Goal: Task Accomplishment & Management: Manage account settings

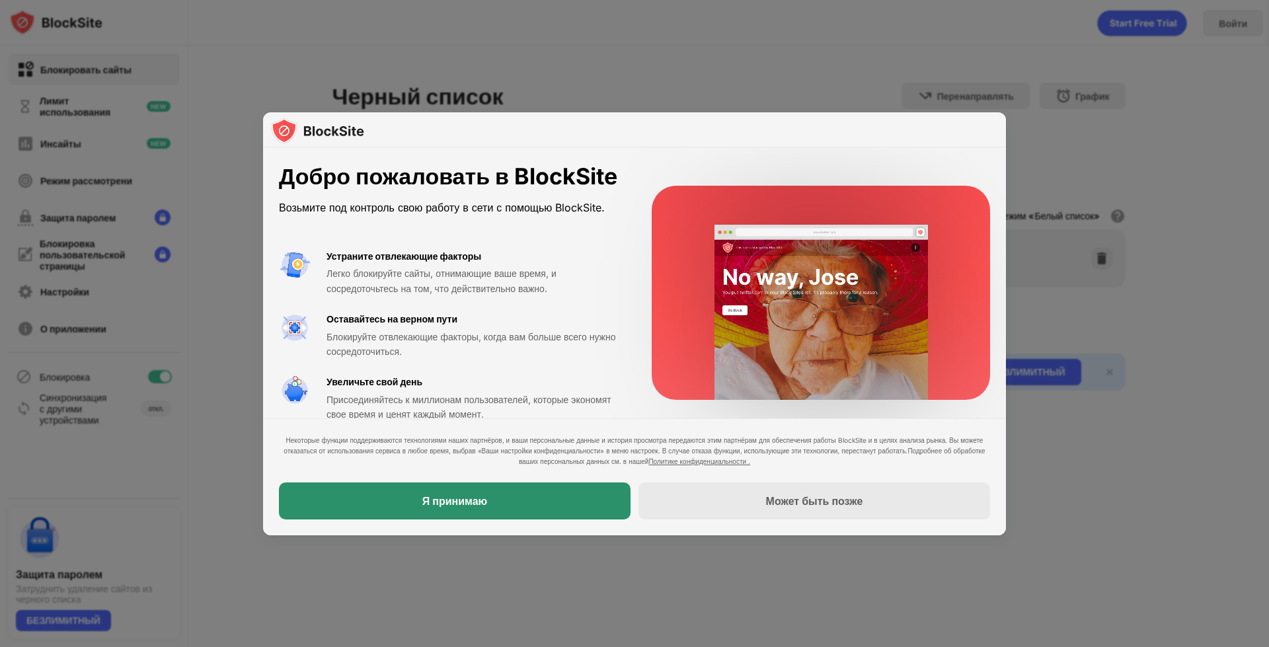
click at [543, 499] on div "Я принимаю" at bounding box center [455, 500] width 352 height 37
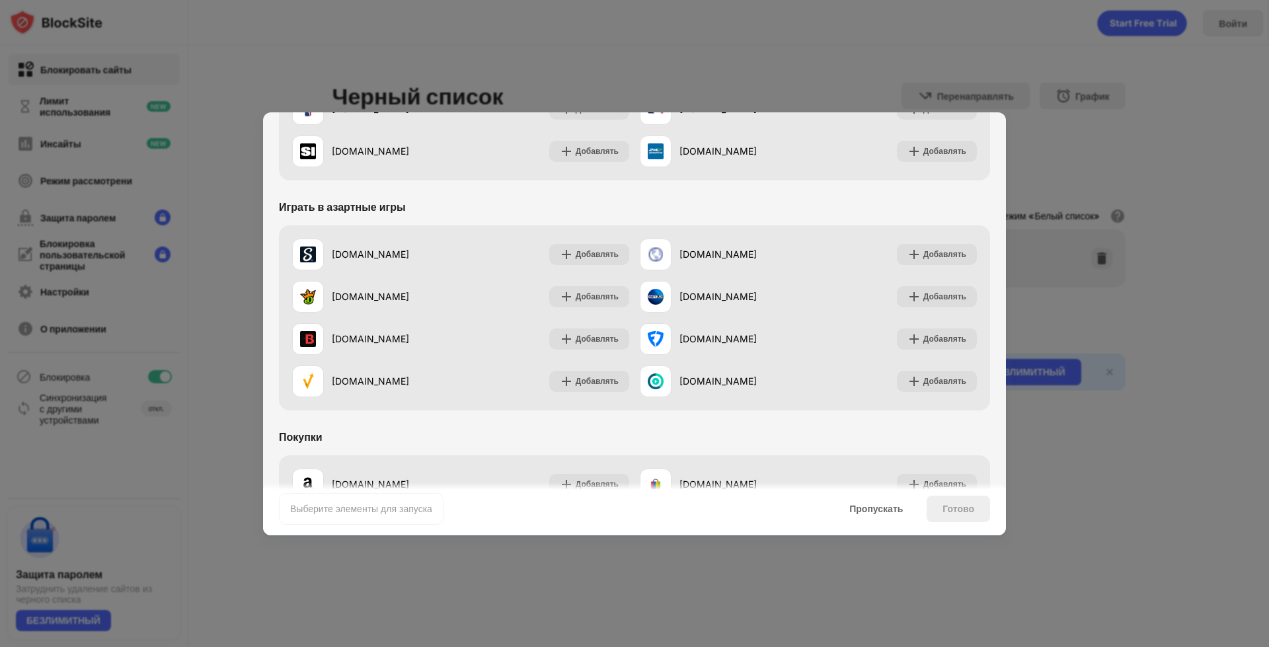
scroll to position [1385, 0]
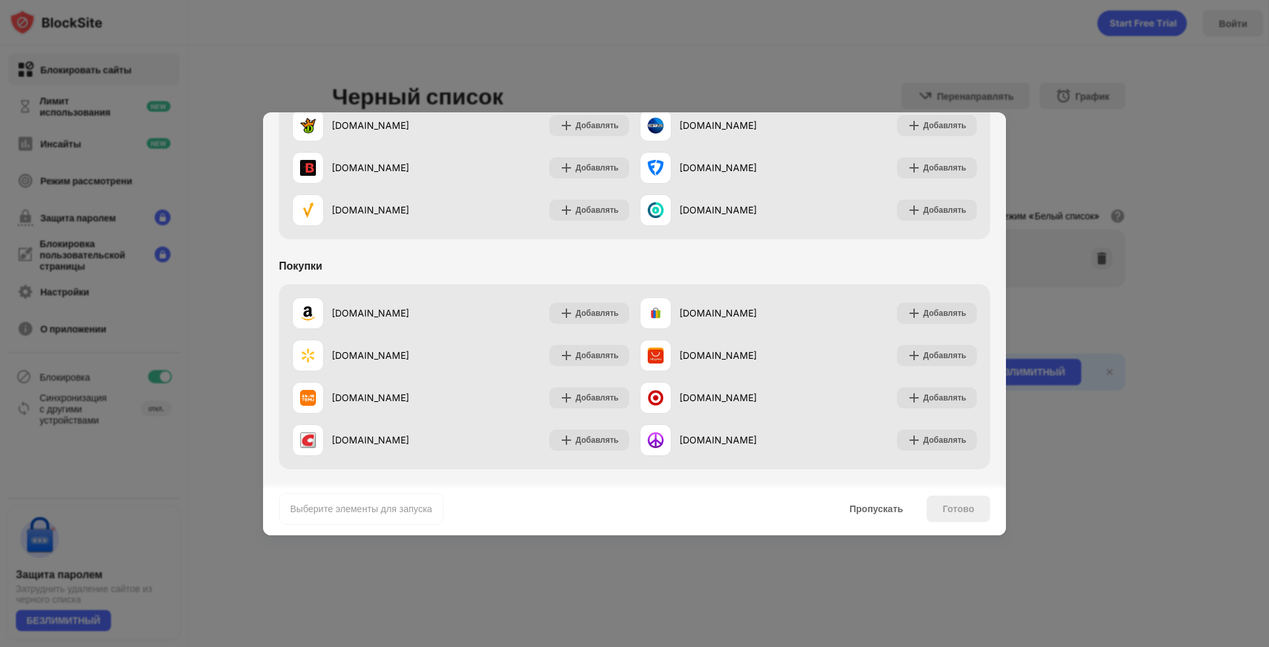
click at [1101, 496] on div at bounding box center [634, 323] width 1269 height 647
click at [951, 511] on font "Готово" at bounding box center [958, 508] width 32 height 11
click at [866, 511] on font "Пропускать" at bounding box center [876, 508] width 54 height 11
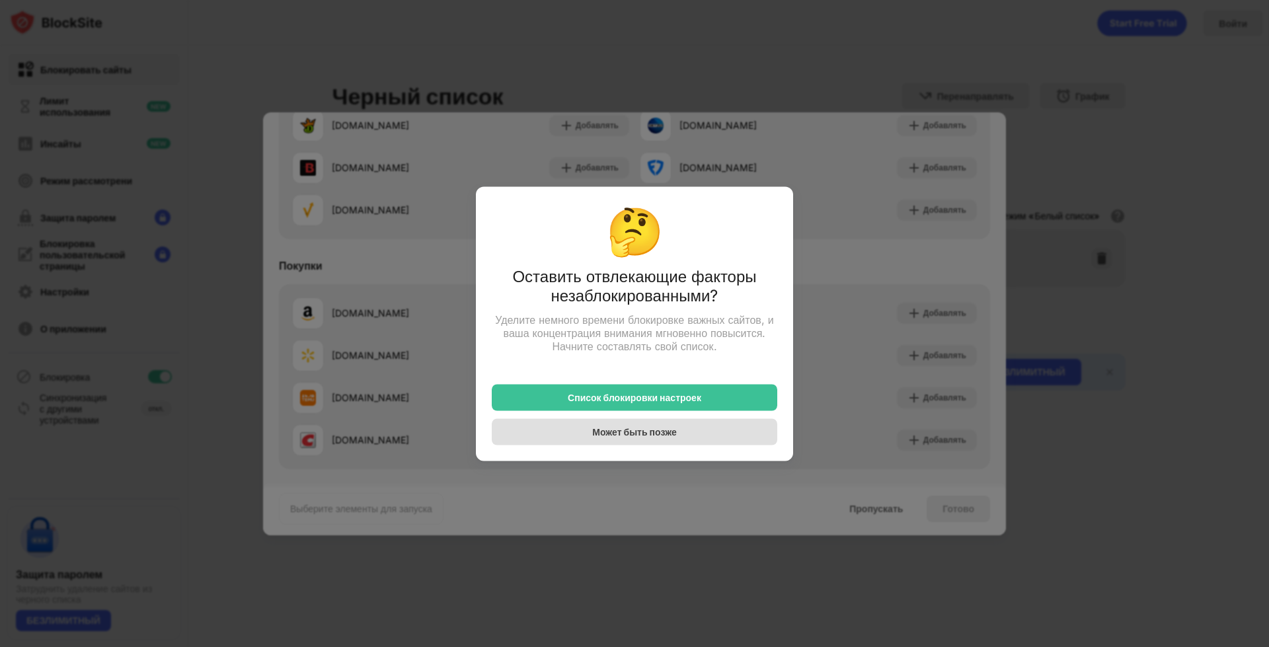
click at [622, 433] on font "Может быть позже" at bounding box center [634, 431] width 84 height 11
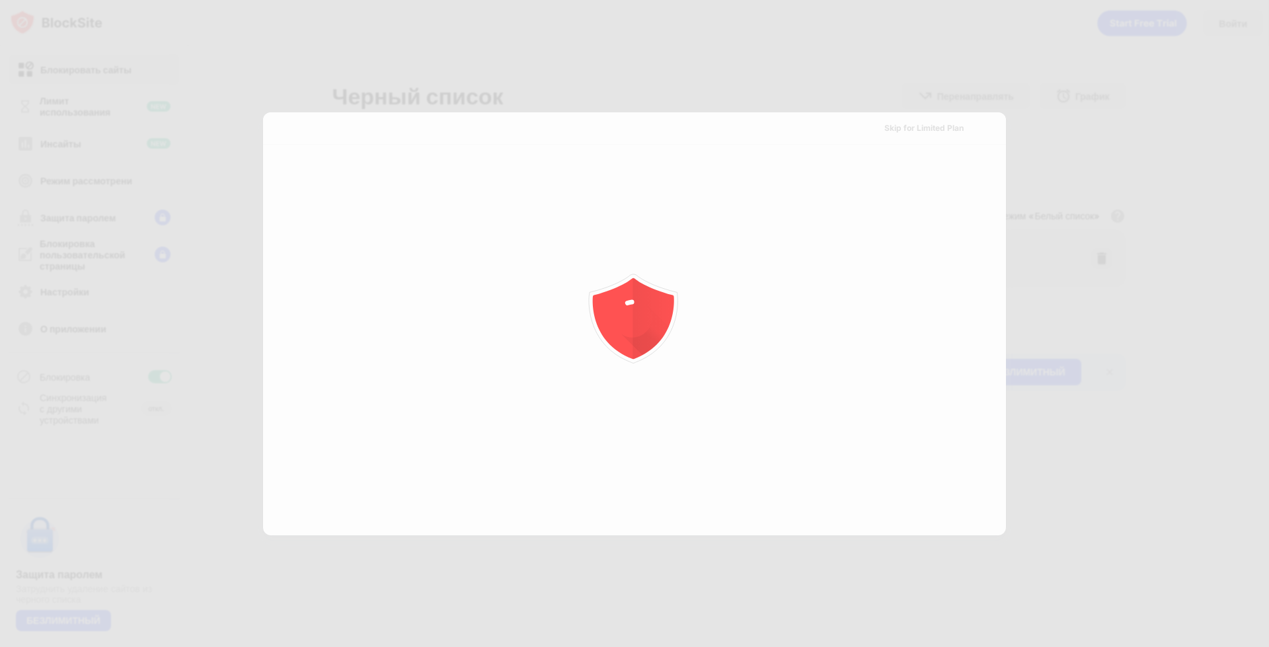
scroll to position [0, 0]
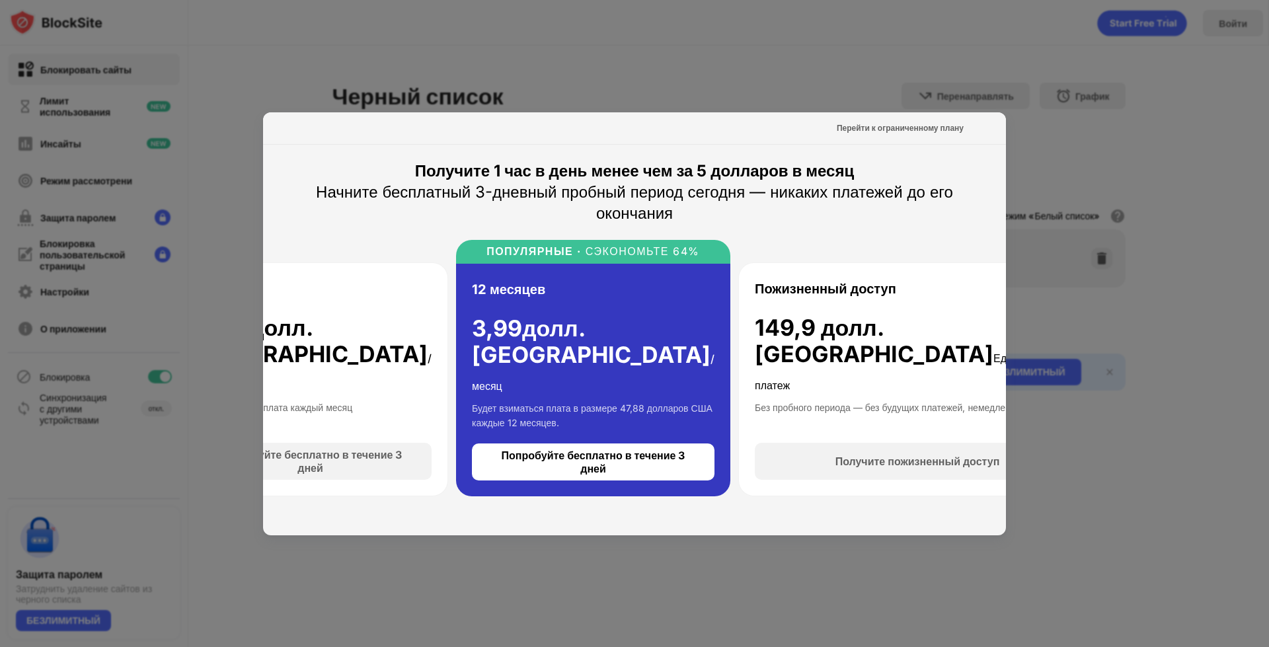
click at [1068, 137] on div at bounding box center [634, 323] width 1269 height 647
click at [509, 541] on font "Никаких платежей до окончания бесплатного пробного периода" at bounding box center [644, 547] width 317 height 13
click at [494, 541] on font "Никаких платежей до окончания бесплатного пробного периода" at bounding box center [644, 547] width 317 height 13
click at [683, 22] on div at bounding box center [634, 323] width 1269 height 647
